Goal: Information Seeking & Learning: Learn about a topic

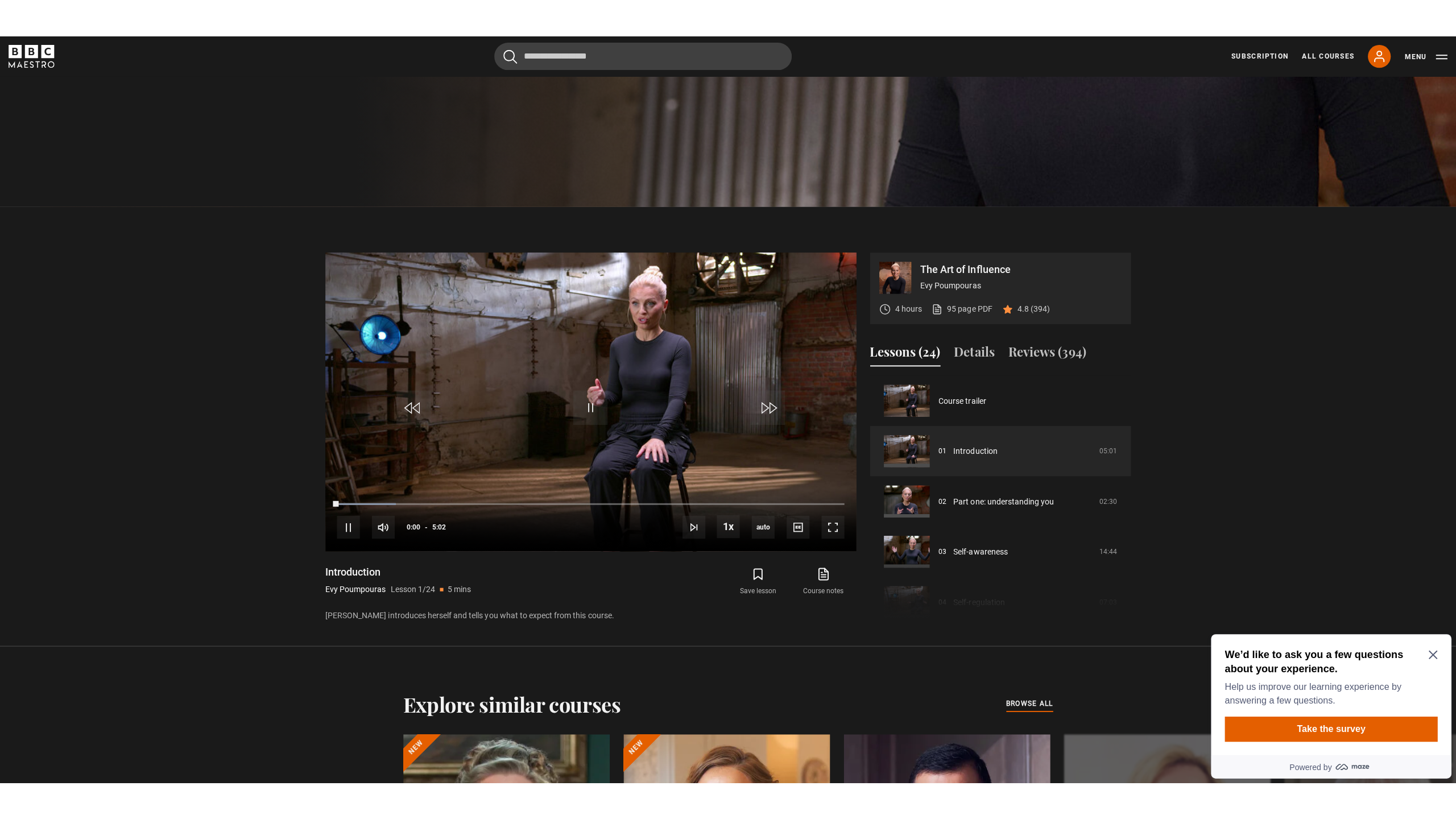
scroll to position [577, 0]
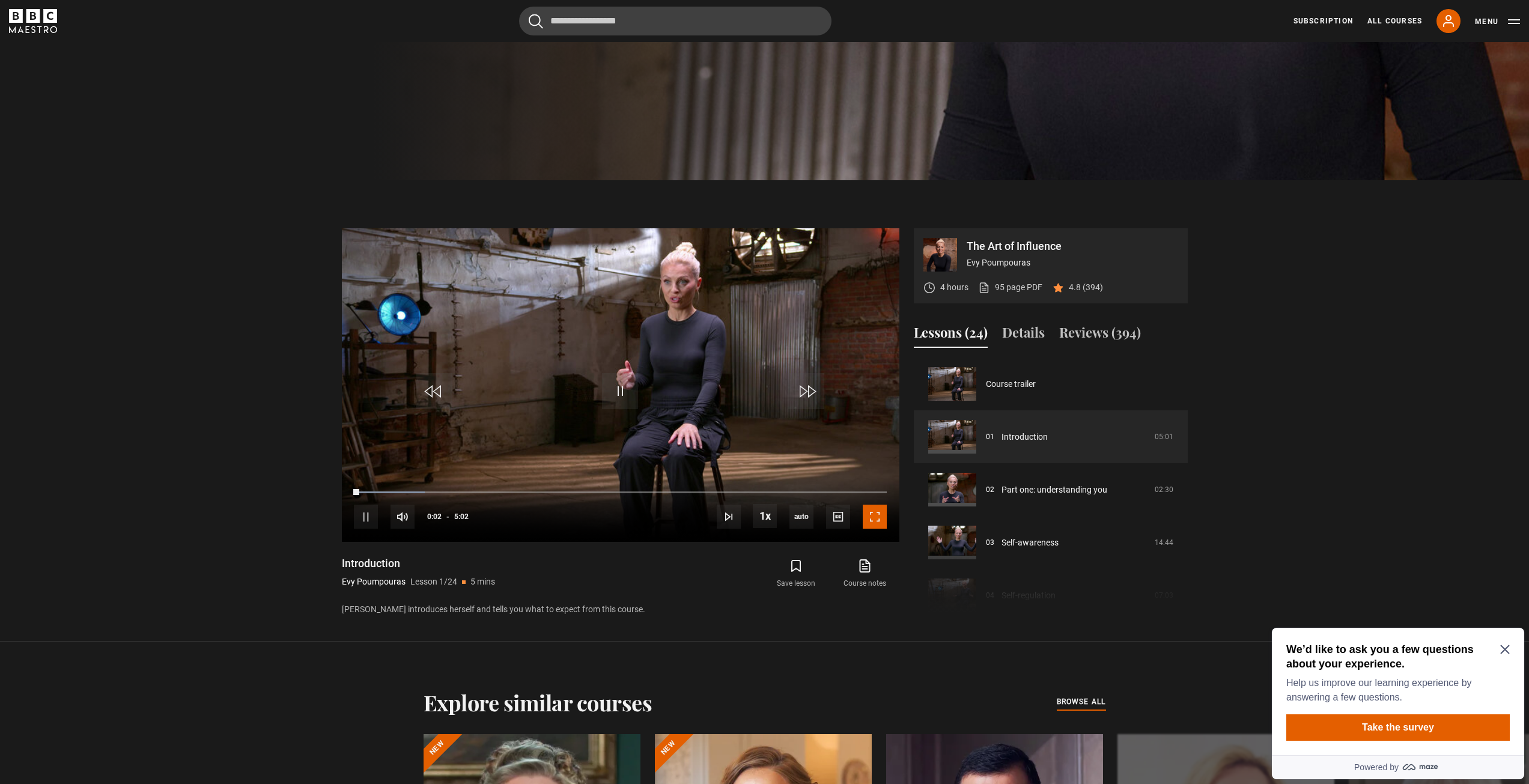
drag, startPoint x: 877, startPoint y: 526, endPoint x: 877, endPoint y: 577, distance: 51.0
click at [877, 526] on span "Video Player" at bounding box center [874, 516] width 24 height 24
click at [877, 577] on div "Video Player is loading. Play Lesson Introduction 10s Skip Back 10 seconds Paus…" at bounding box center [620, 423] width 557 height 388
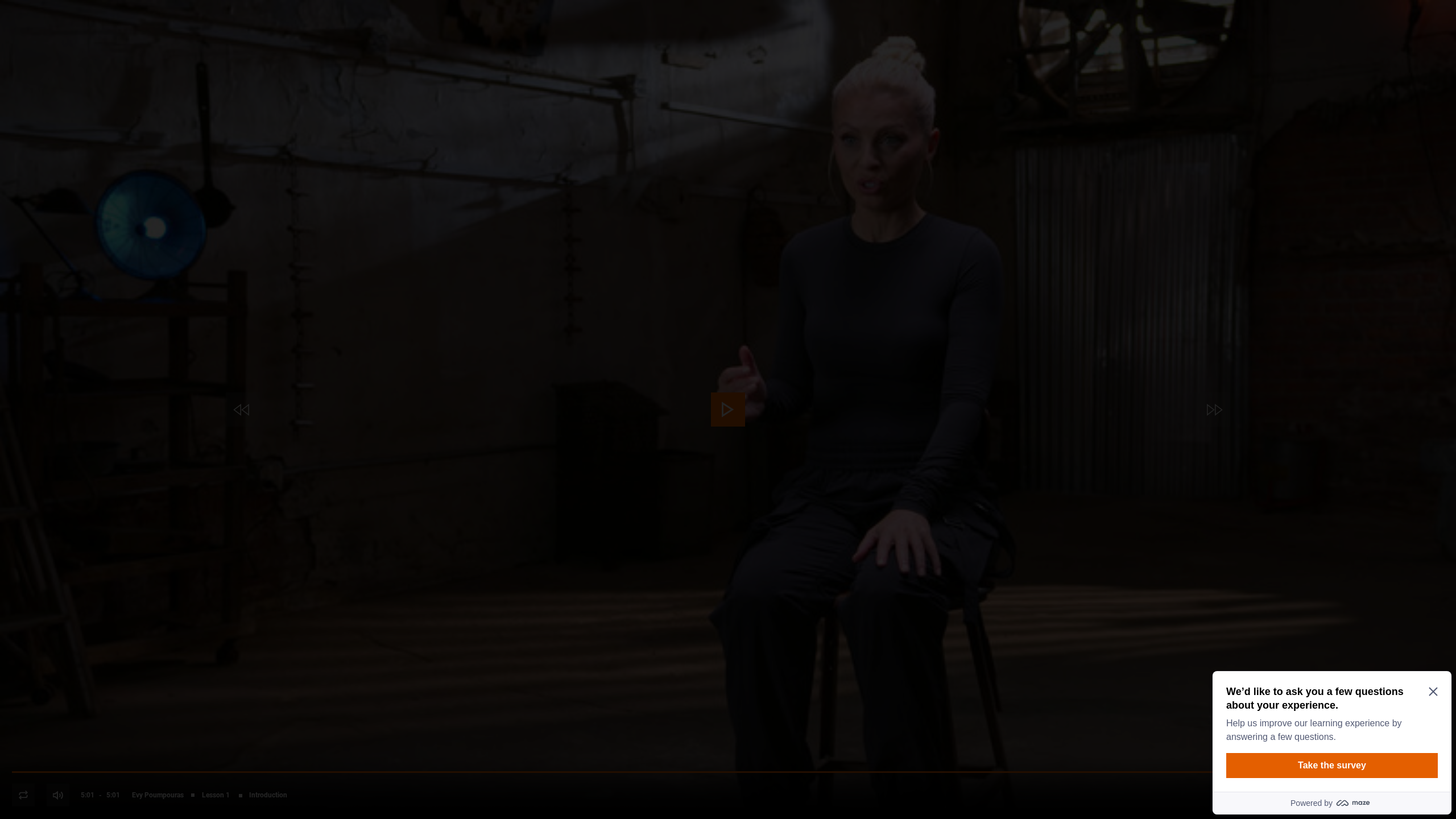
click at [1437, 742] on div "Lesson Completed Up next Part one: understanding you Cancel Do you want to save…" at bounding box center [728, 409] width 1456 height 819
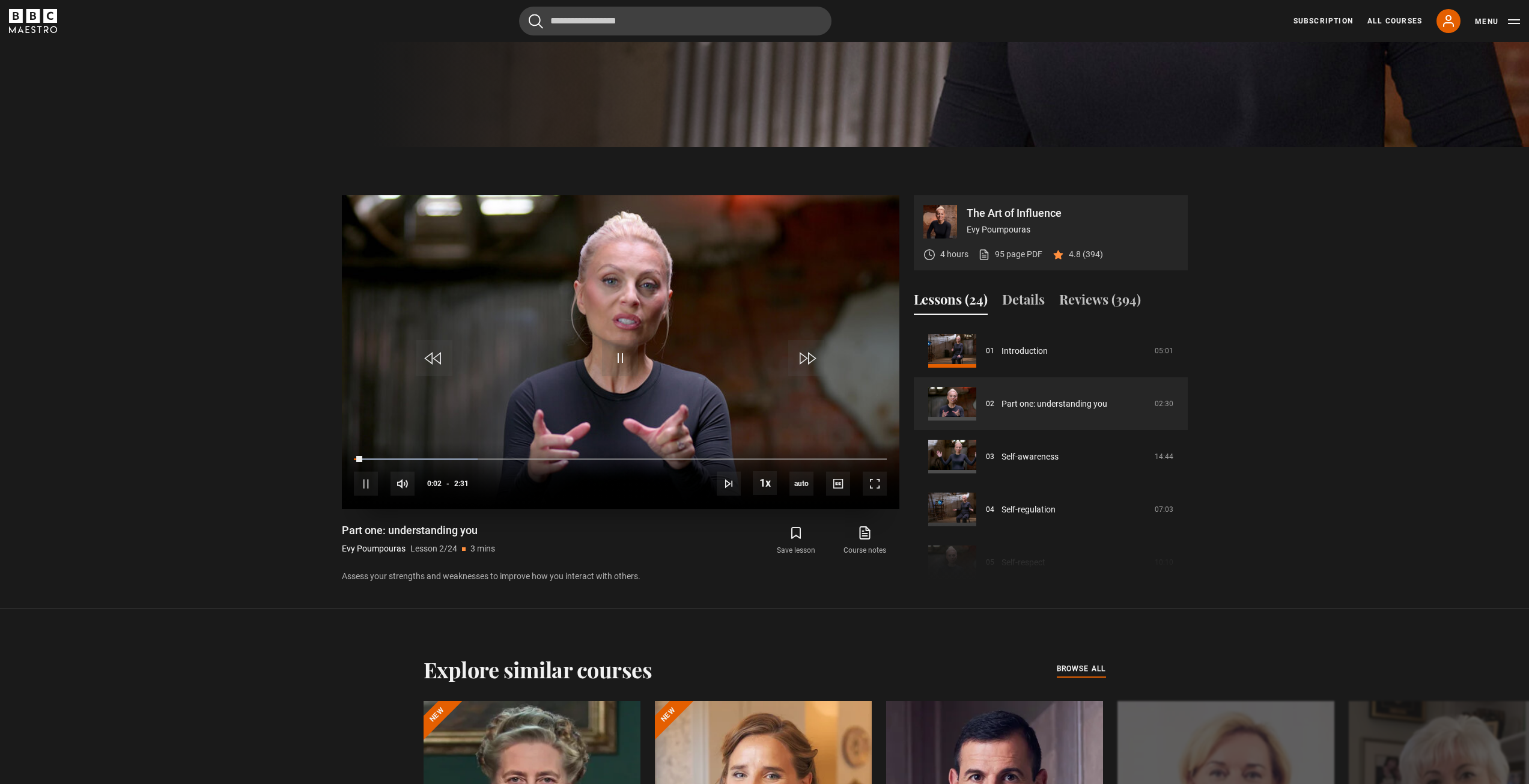
scroll to position [631, 0]
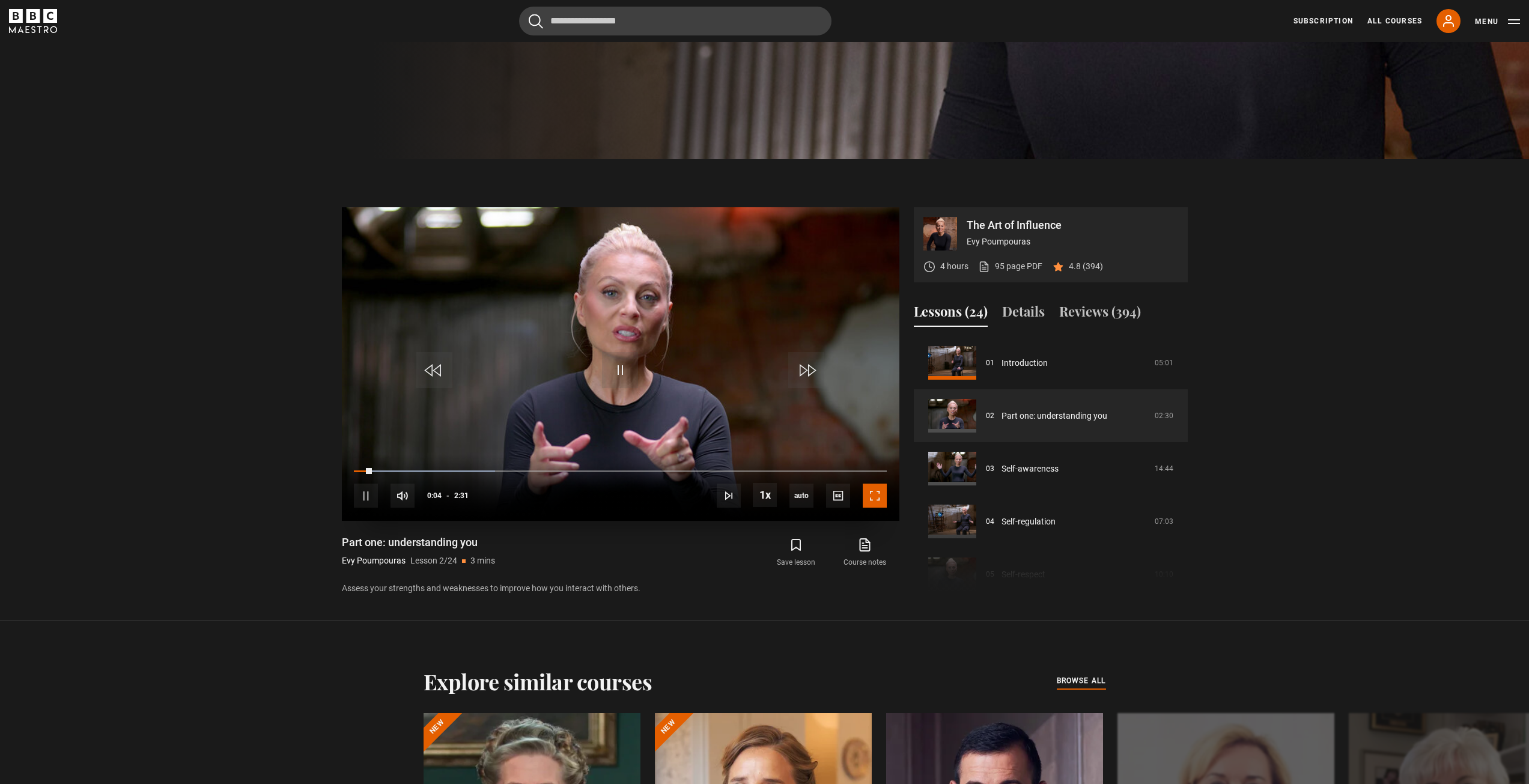
click at [870, 496] on span "Video Player" at bounding box center [874, 495] width 24 height 24
click at [870, 520] on video "Video Player" at bounding box center [620, 364] width 557 height 313
click at [870, 496] on span "Video Player" at bounding box center [874, 495] width 24 height 24
click at [870, 520] on video "Video Player" at bounding box center [620, 364] width 557 height 313
click at [870, 496] on span "Video Player" at bounding box center [874, 495] width 24 height 24
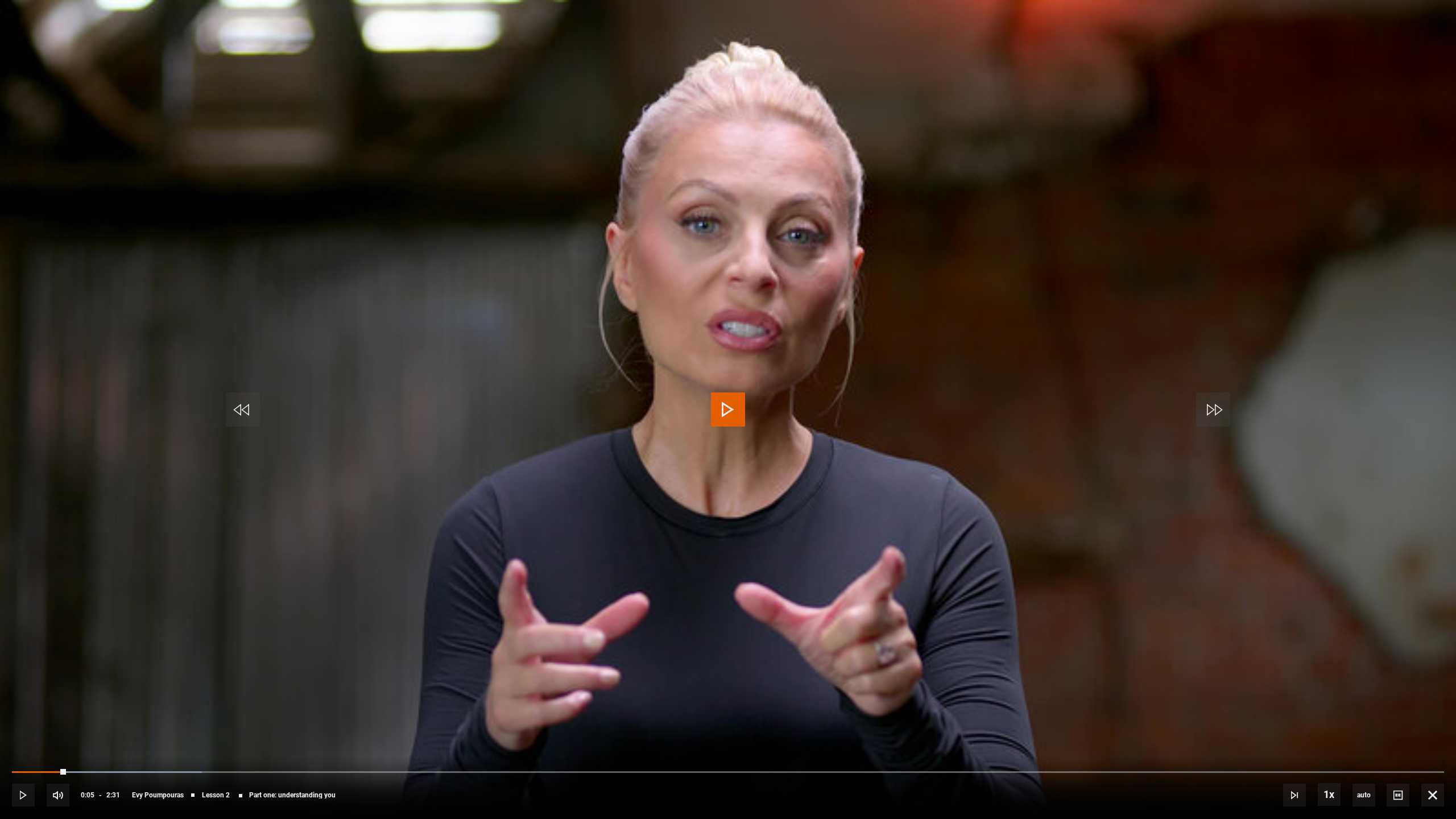
click at [728, 410] on span "Video Player" at bounding box center [727, 409] width 34 height 34
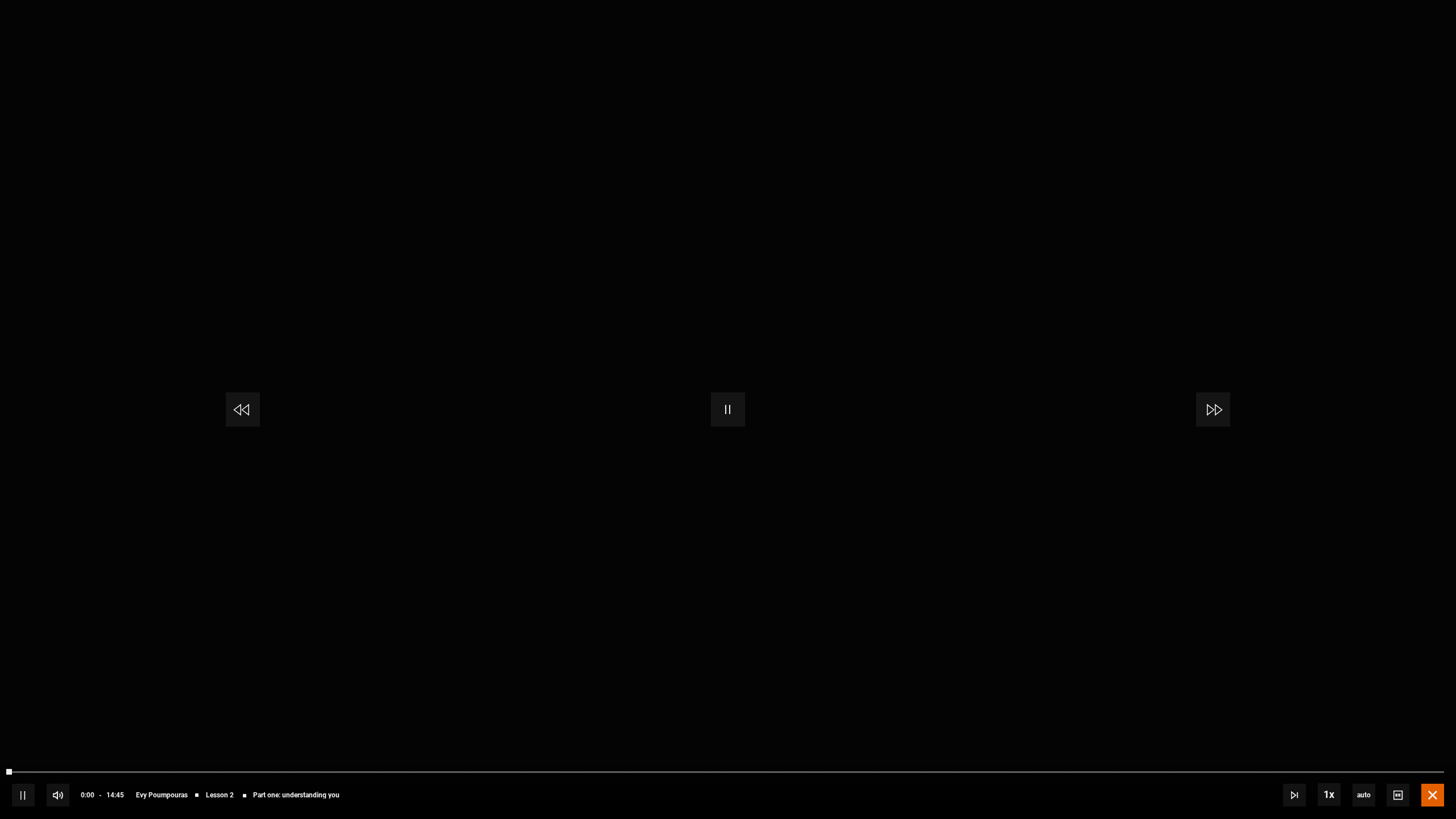
click at [1433, 742] on span "Video Player" at bounding box center [1432, 795] width 23 height 23
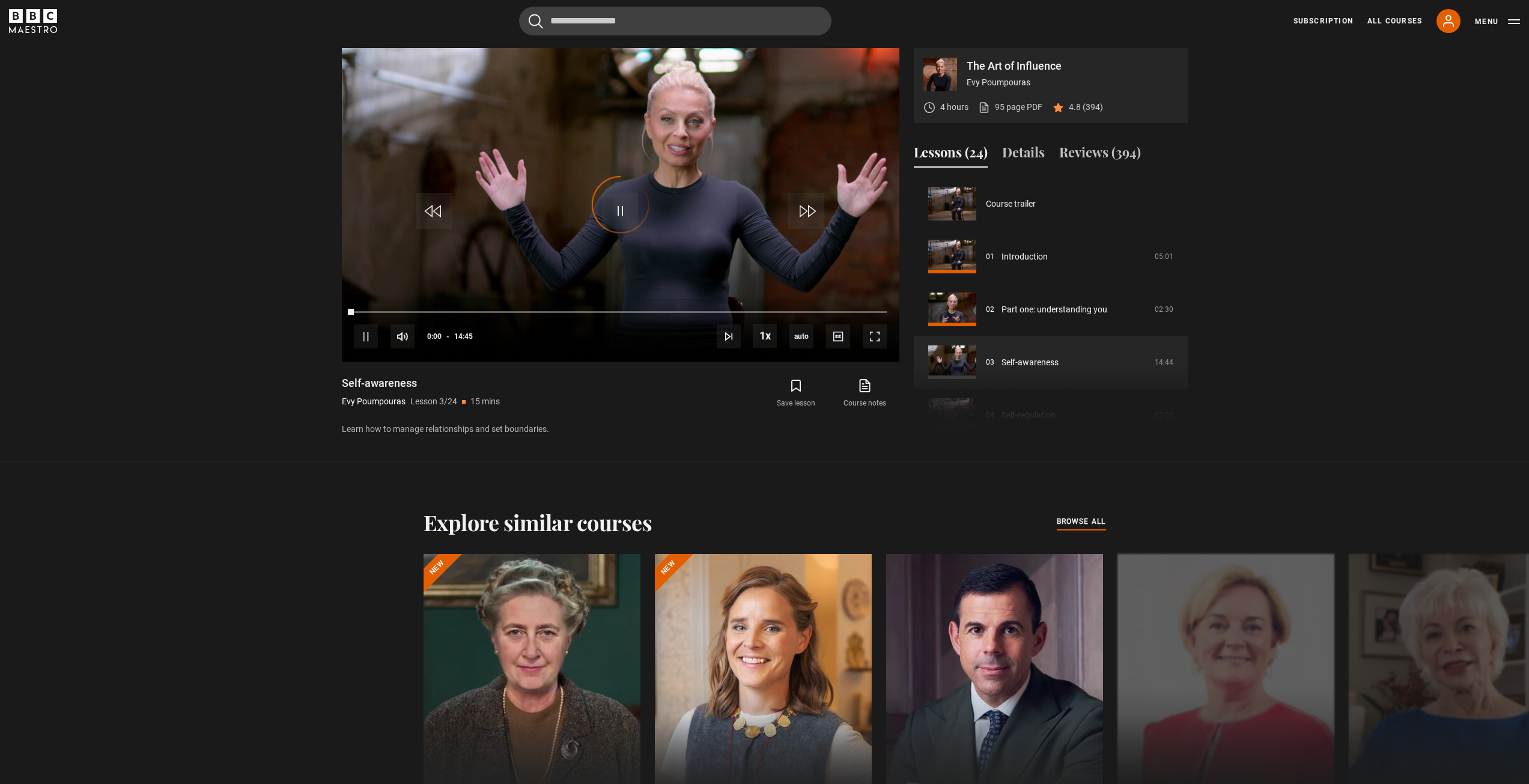
scroll to position [106, 0]
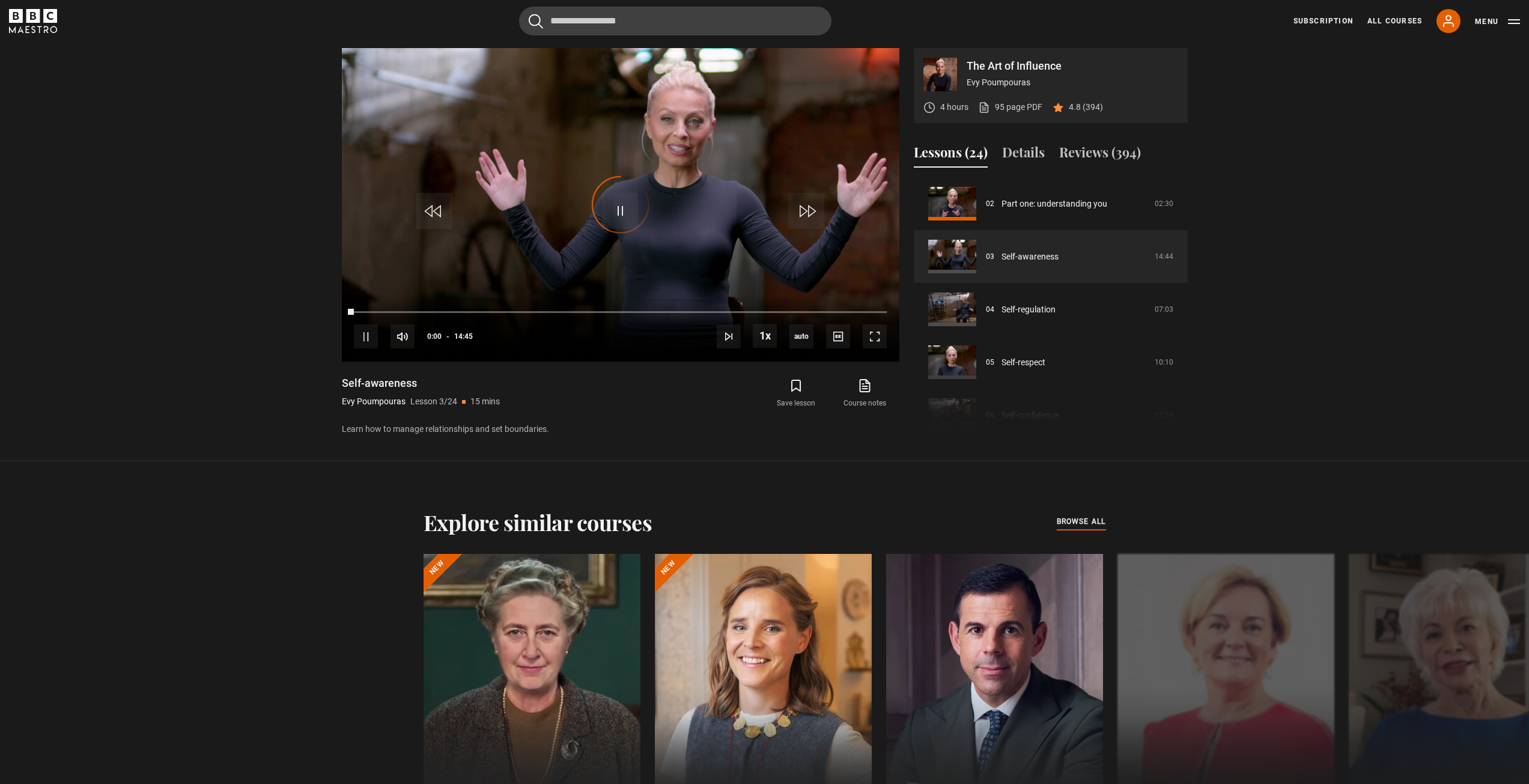
click at [620, 373] on div "Video Player is loading. Play Lesson Self-awareness 10s Skip Back 10 seconds Pa…" at bounding box center [620, 242] width 557 height 388
click at [621, 212] on span "Video Player" at bounding box center [619, 210] width 36 height 36
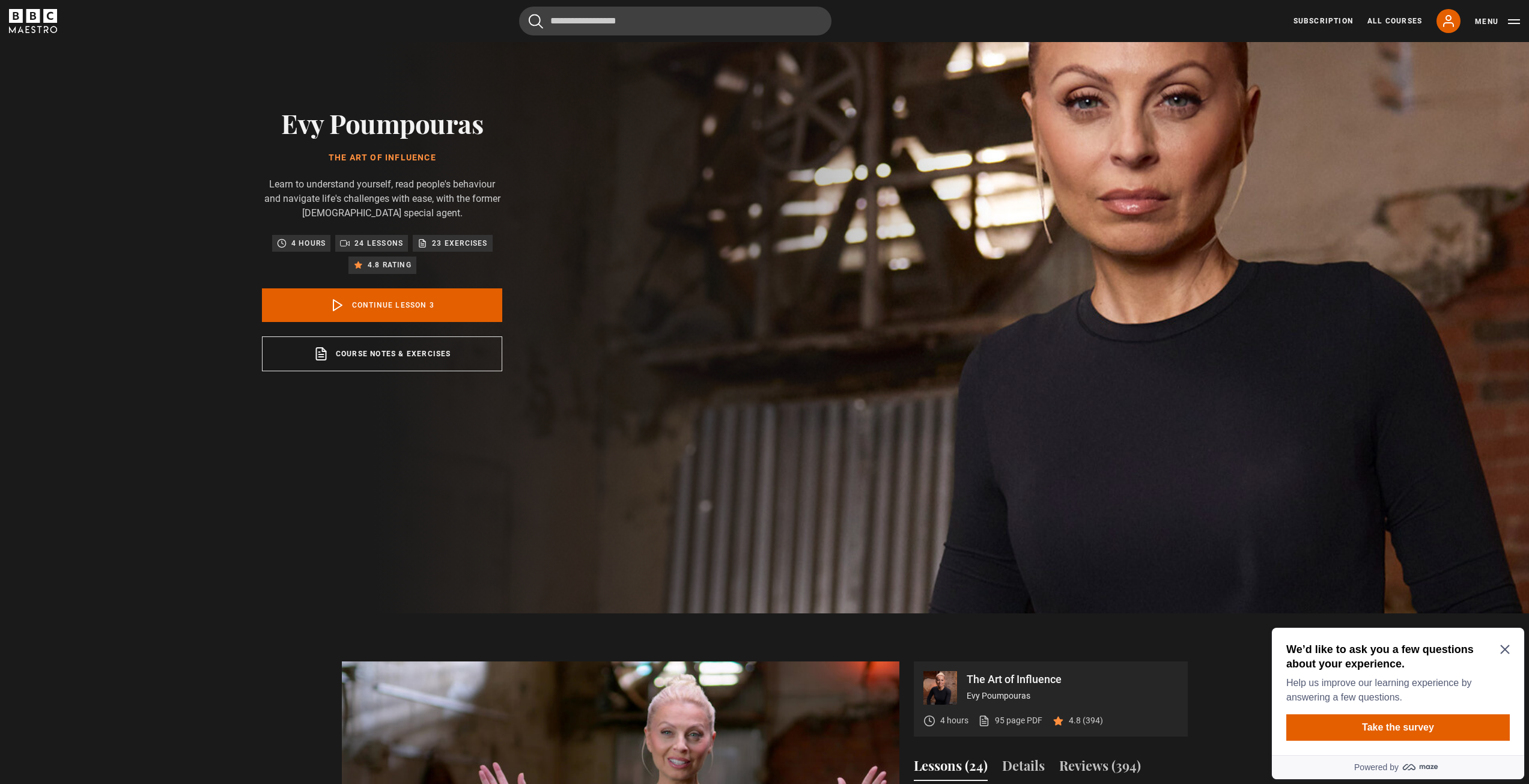
scroll to position [0, 0]
